Goal: Task Accomplishment & Management: Complete application form

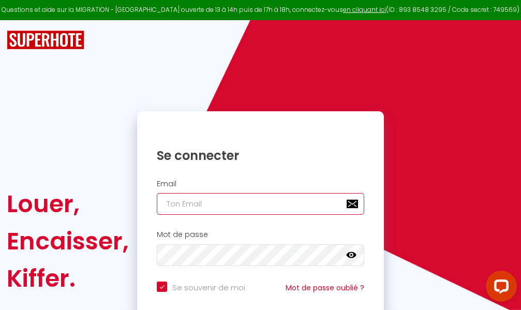
click at [235, 203] on input "email" at bounding box center [260, 204] width 207 height 22
type input "m"
checkbox input "true"
type input "ma"
checkbox input "true"
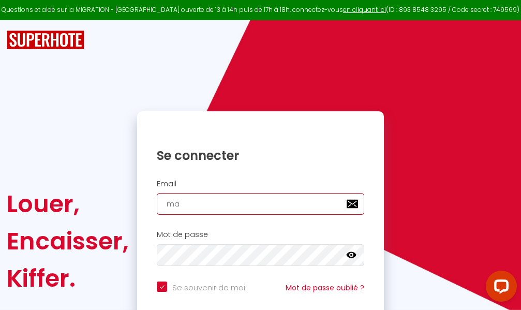
type input "mar"
checkbox input "true"
type input "marc"
checkbox input "true"
type input "marcd"
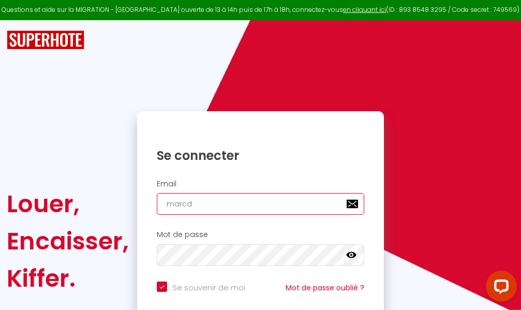
checkbox input "true"
type input "marcdp"
checkbox input "true"
type input "marcdpo"
checkbox input "true"
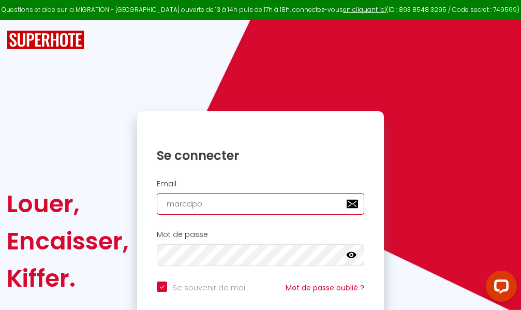
type input "marcdpoz"
checkbox input "true"
type input "marcdpoz."
checkbox input "true"
type input "marcdpoz.l"
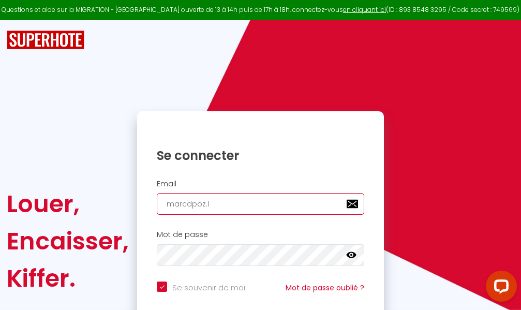
checkbox input "true"
type input "marcdpoz.lo"
checkbox input "true"
type input "marcdpoz.loc"
checkbox input "true"
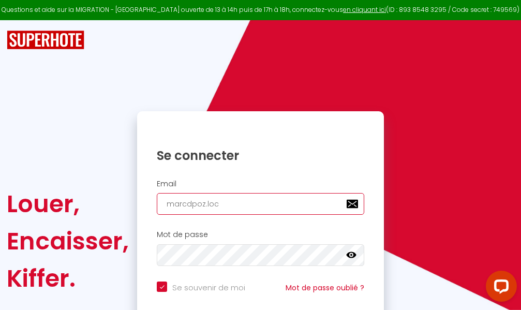
type input "marcdpoz.loca"
checkbox input "true"
type input "marcdpoz.locat"
checkbox input "true"
type input "marcdpoz.locati"
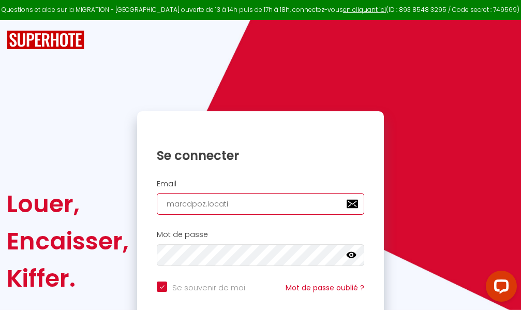
checkbox input "true"
type input "marcdpoz.locatio"
checkbox input "true"
type input "marcdpoz.location"
checkbox input "true"
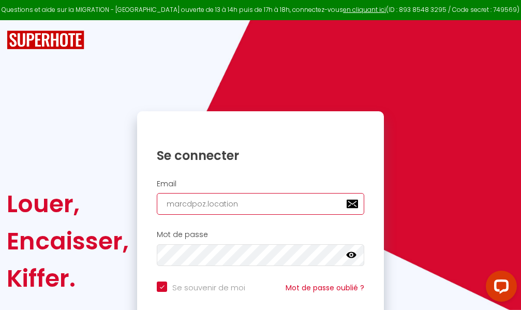
type input "marcdpoz.location@"
checkbox input "true"
type input "marcdpoz.location@g"
checkbox input "true"
type input "marcdpoz.location@gm"
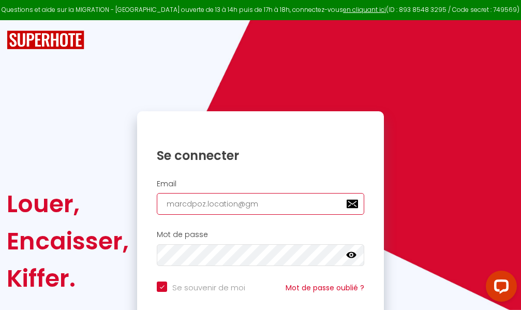
checkbox input "true"
type input "marcdpoz.location@gma"
checkbox input "true"
type input "marcdpoz.location@gmai"
checkbox input "true"
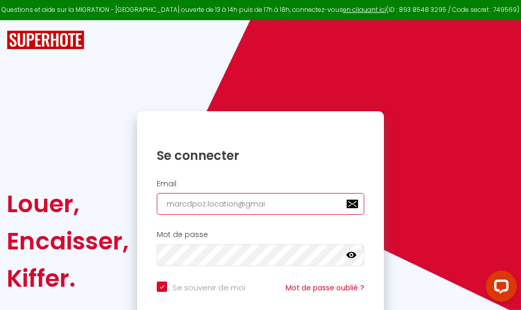
type input "[EMAIL_ADDRESS]"
checkbox input "true"
type input "[EMAIL_ADDRESS]."
checkbox input "true"
type input "marcdpoz.location@gmail.c"
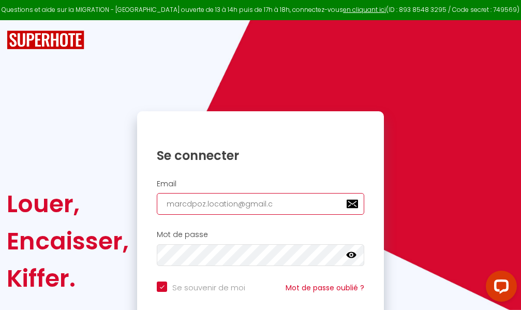
checkbox input "true"
type input "[EMAIL_ADDRESS][DOMAIN_NAME]"
checkbox input "true"
type input "[EMAIL_ADDRESS][DOMAIN_NAME]"
checkbox input "true"
